Goal: Download file/media

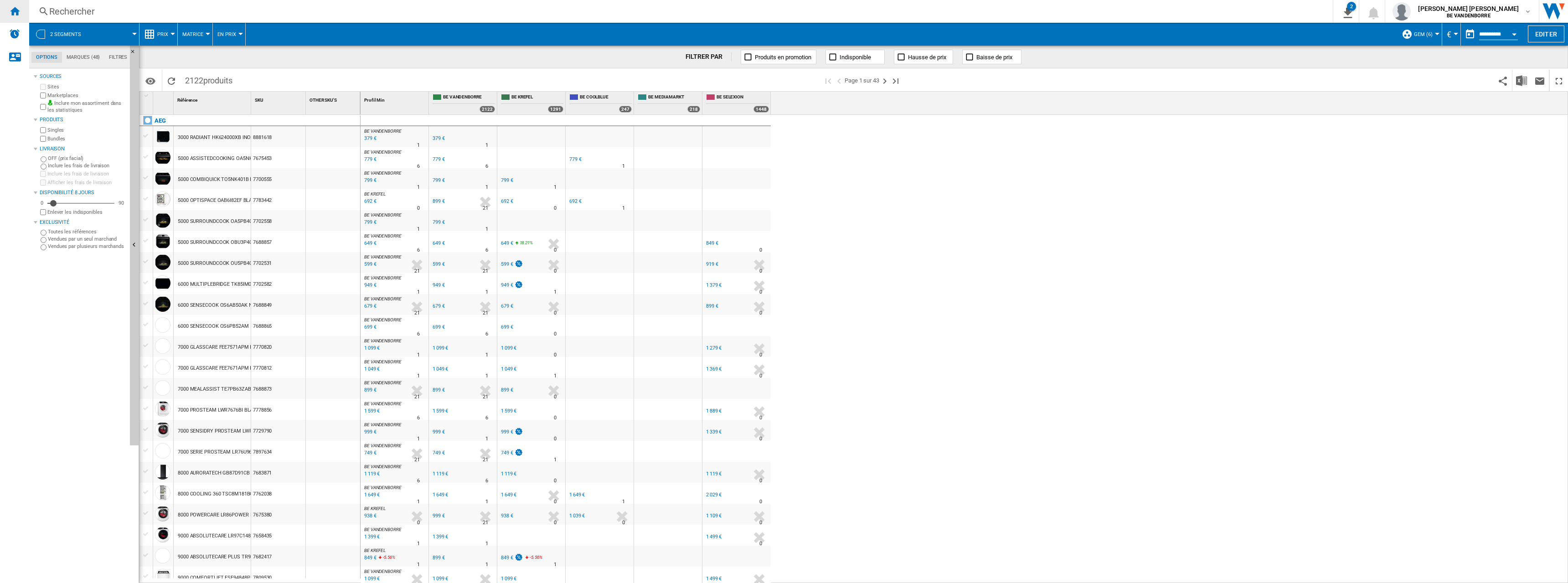
click at [1, 13] on div "Accueil" at bounding box center [15, 11] width 29 height 23
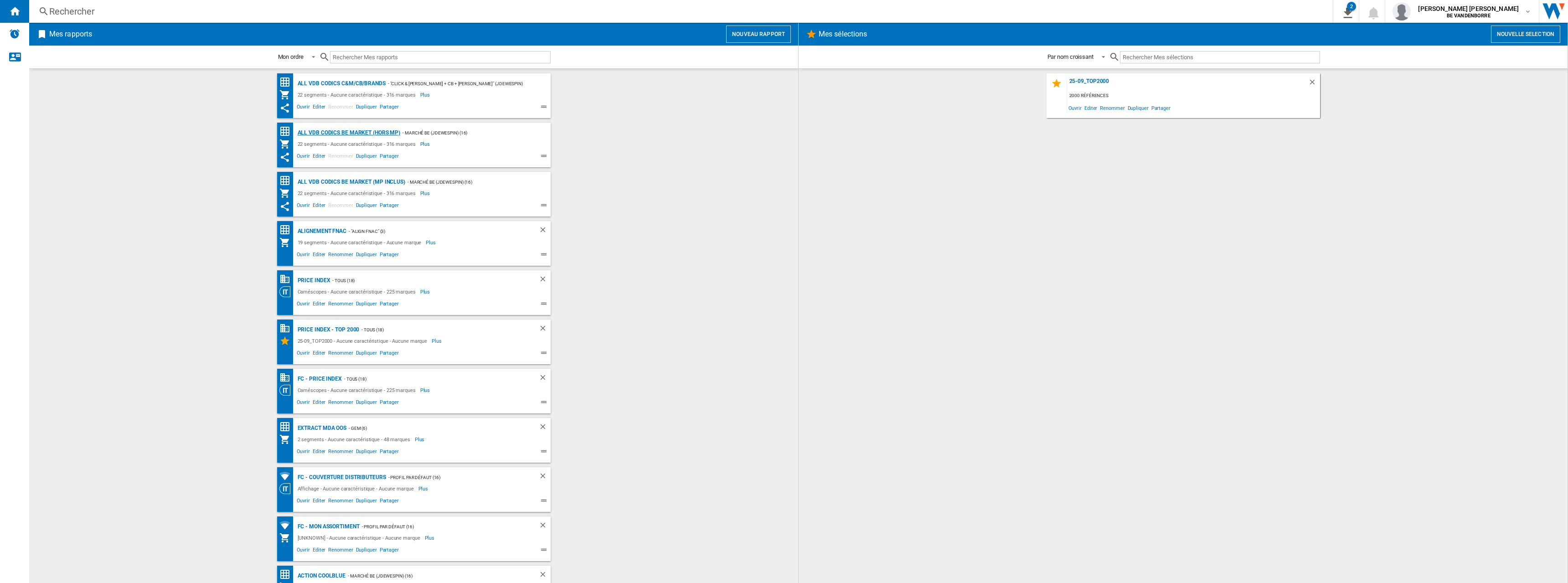
click at [352, 133] on div "ALL VDB CODICS BE MARKET (hors MP)" at bounding box center [348, 133] width 105 height 12
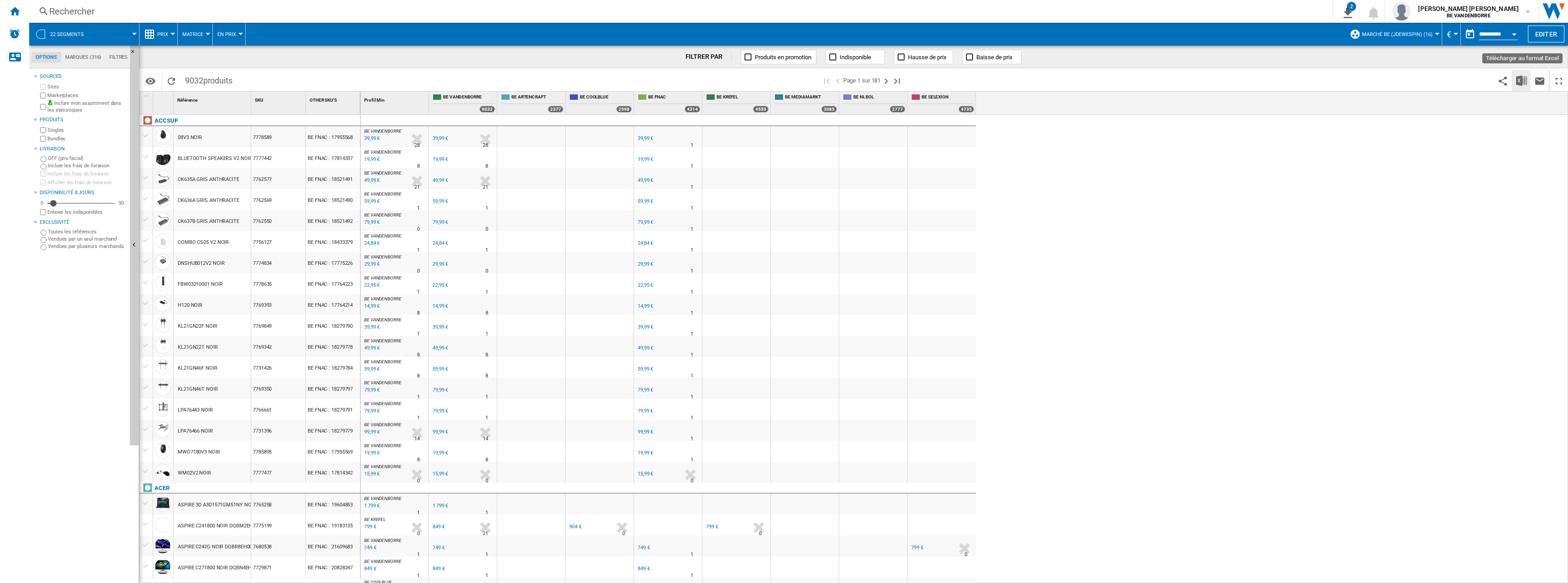
click at [1522, 79] on img "Télécharger au format Excel" at bounding box center [1522, 81] width 11 height 11
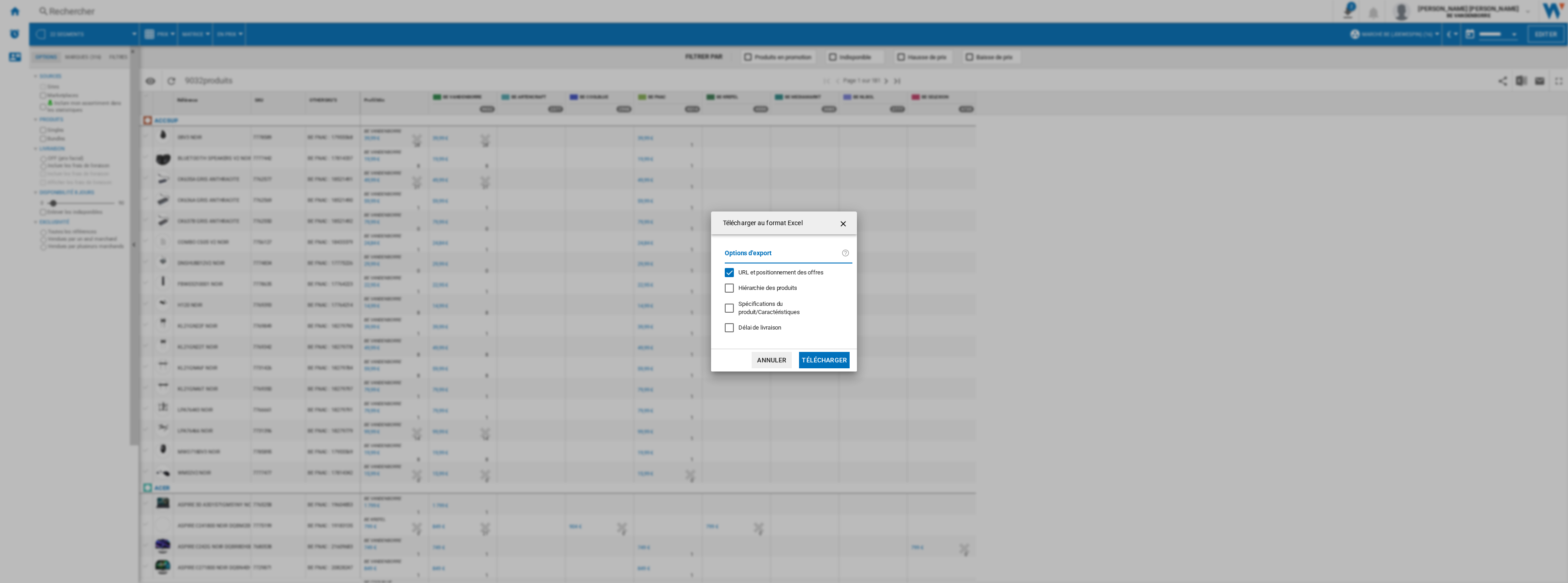
click at [778, 275] on span "URL et positionnement des offres" at bounding box center [781, 272] width 85 height 7
click at [819, 352] on button "Télécharger" at bounding box center [824, 360] width 51 height 16
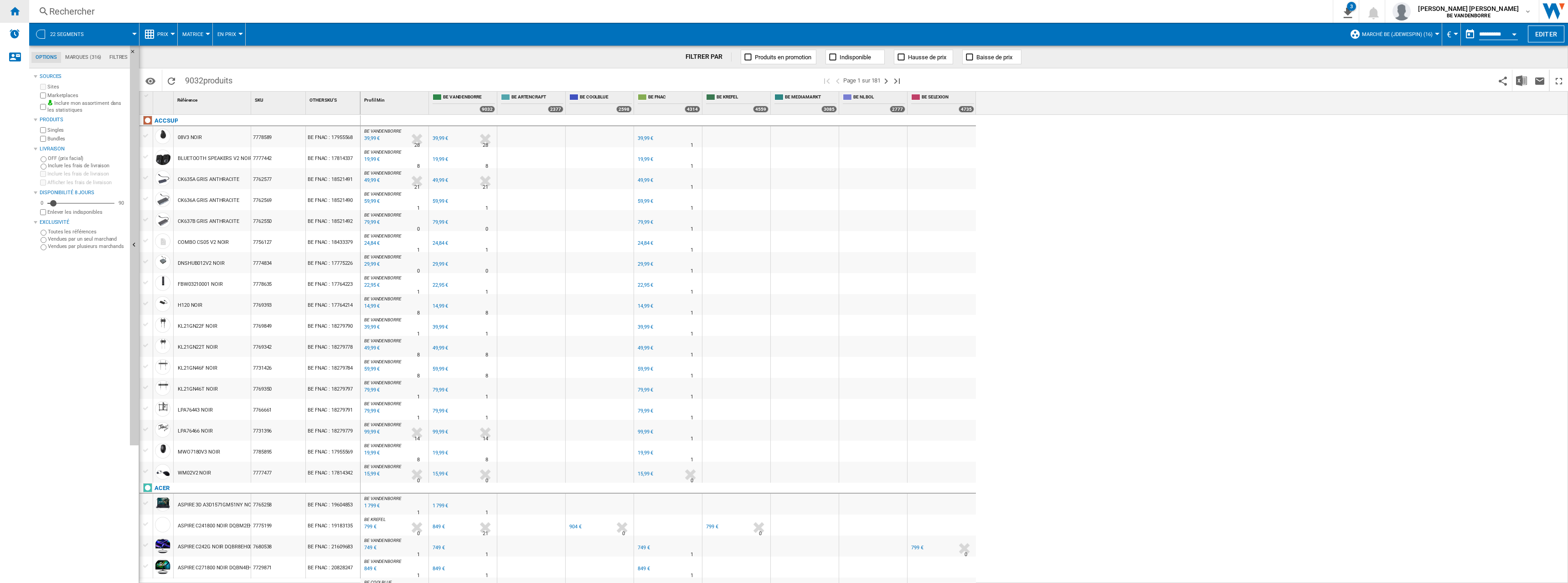
click at [19, 14] on ng-md-icon "Accueil" at bounding box center [15, 11] width 11 height 11
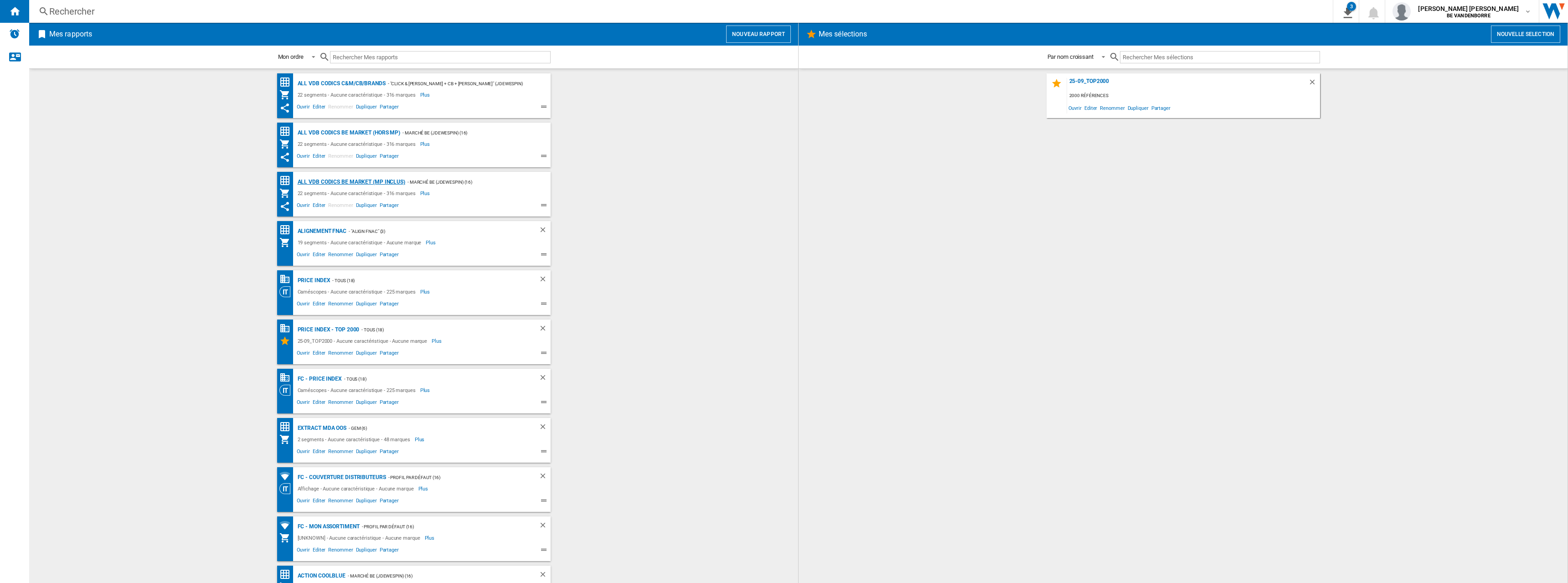
click at [393, 184] on div "ALL VDB CODICS BE MARKET (MP inclus)" at bounding box center [350, 182] width 110 height 12
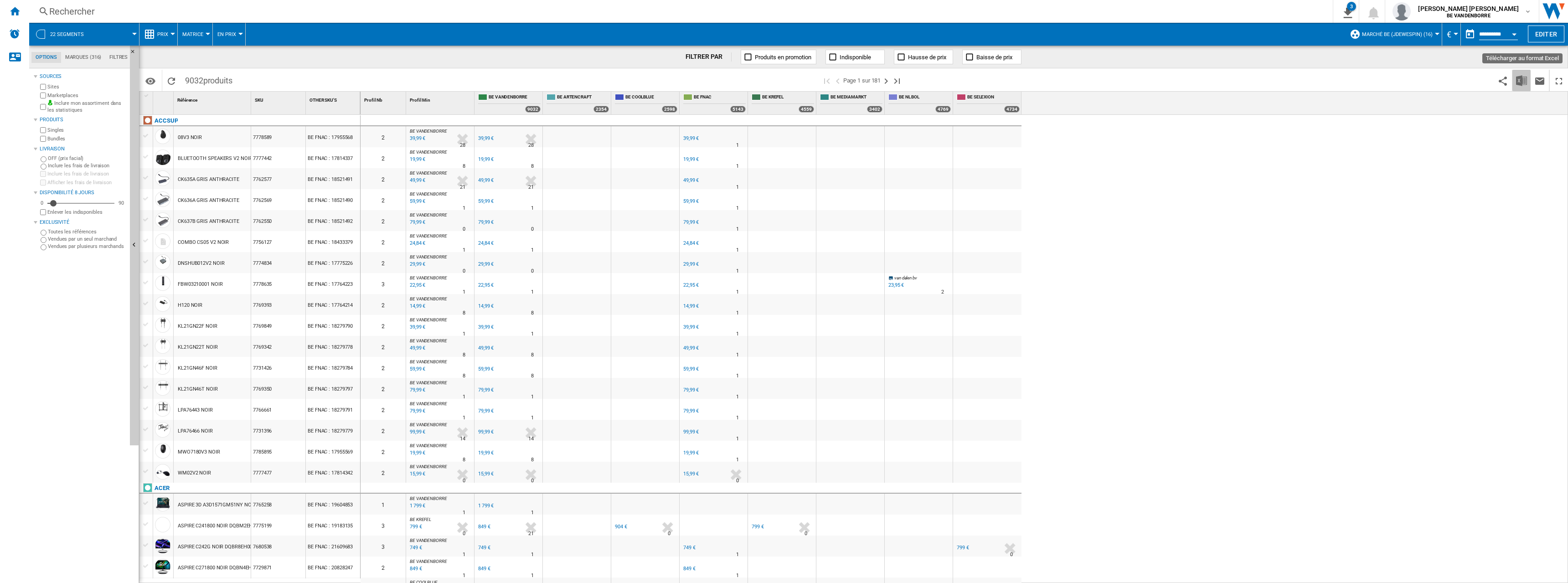
click at [1522, 75] on img "Télécharger au format Excel" at bounding box center [1522, 81] width 11 height 11
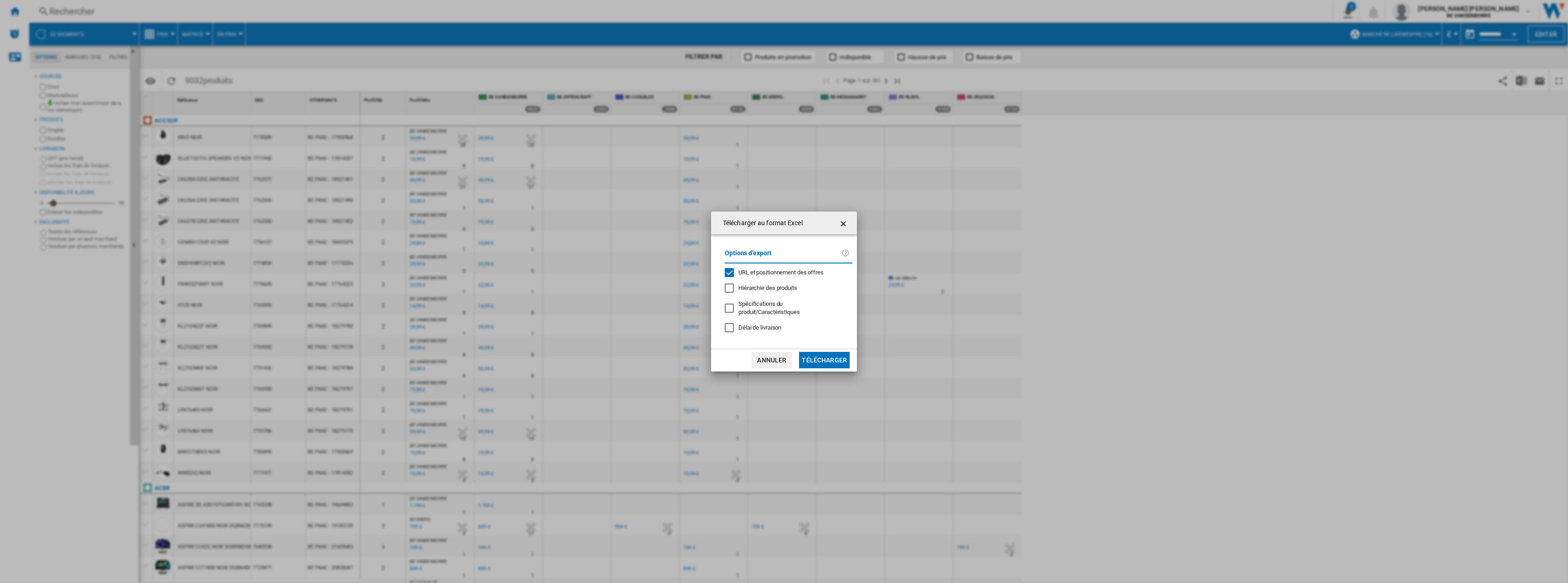
click at [774, 276] on span "URL et positionnement des offres" at bounding box center [781, 272] width 85 height 7
click at [827, 352] on button "Télécharger" at bounding box center [824, 360] width 51 height 16
